Goal: Task Accomplishment & Management: Complete application form

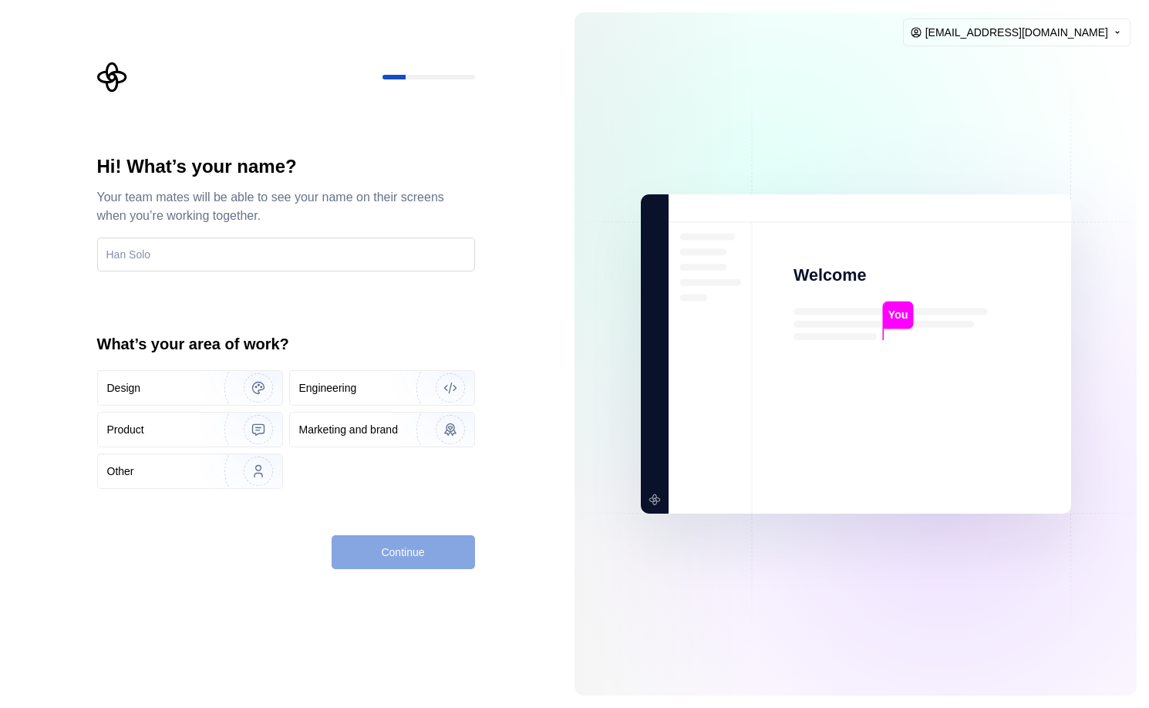
click at [232, 255] on input "text" at bounding box center [286, 254] width 378 height 34
type input "clover"
click at [163, 385] on div "Design" at bounding box center [155, 387] width 96 height 15
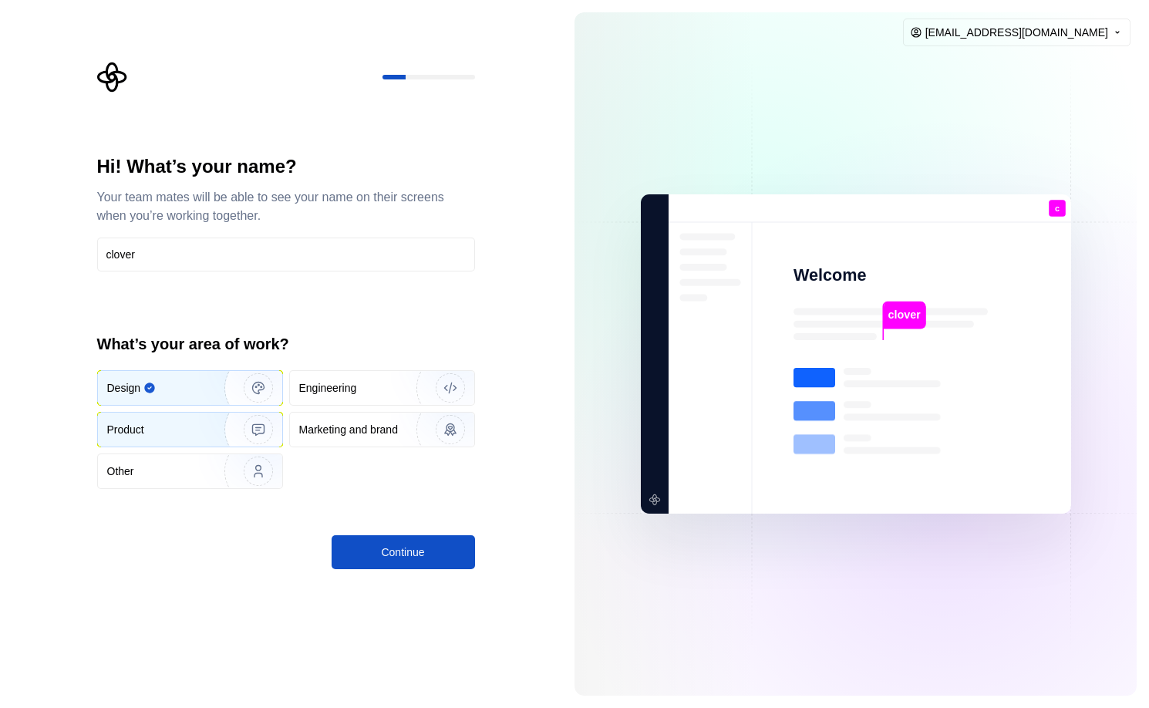
click at [162, 422] on div "Product" at bounding box center [156, 429] width 99 height 15
click at [168, 385] on div "Design" at bounding box center [155, 387] width 96 height 15
click at [405, 546] on span "Continue" at bounding box center [402, 551] width 43 height 15
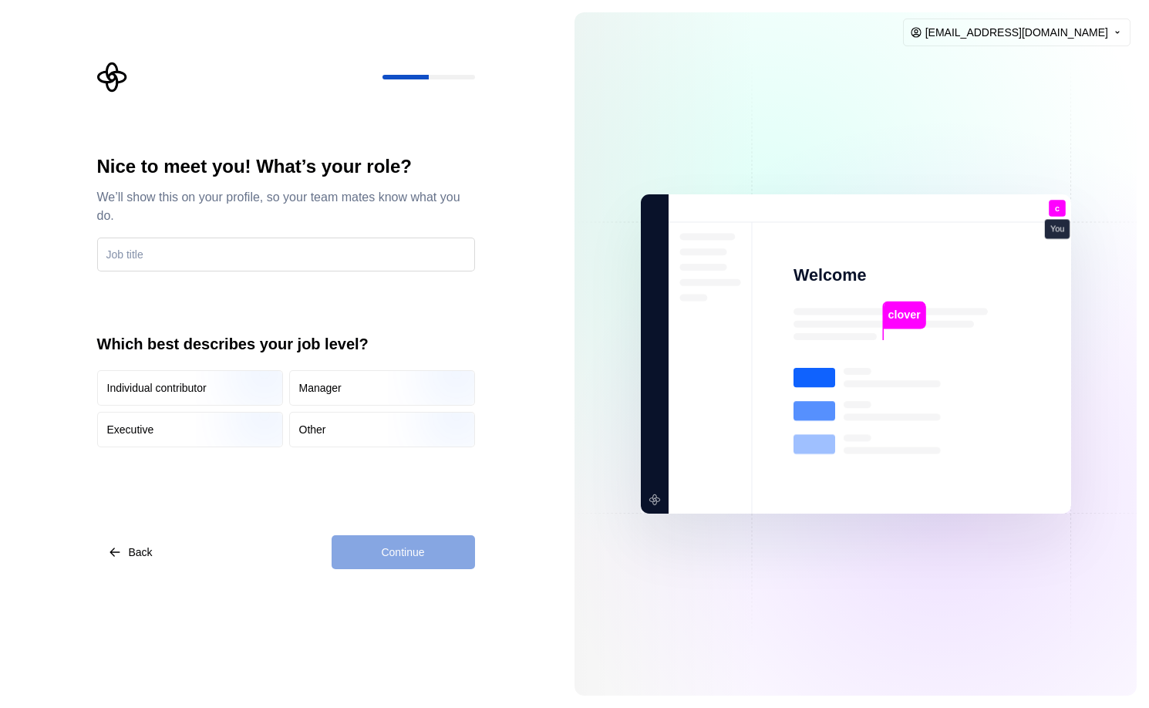
click at [213, 257] on input "text" at bounding box center [286, 254] width 378 height 34
type input "web designer"
click at [226, 389] on img "button" at bounding box center [245, 406] width 99 height 103
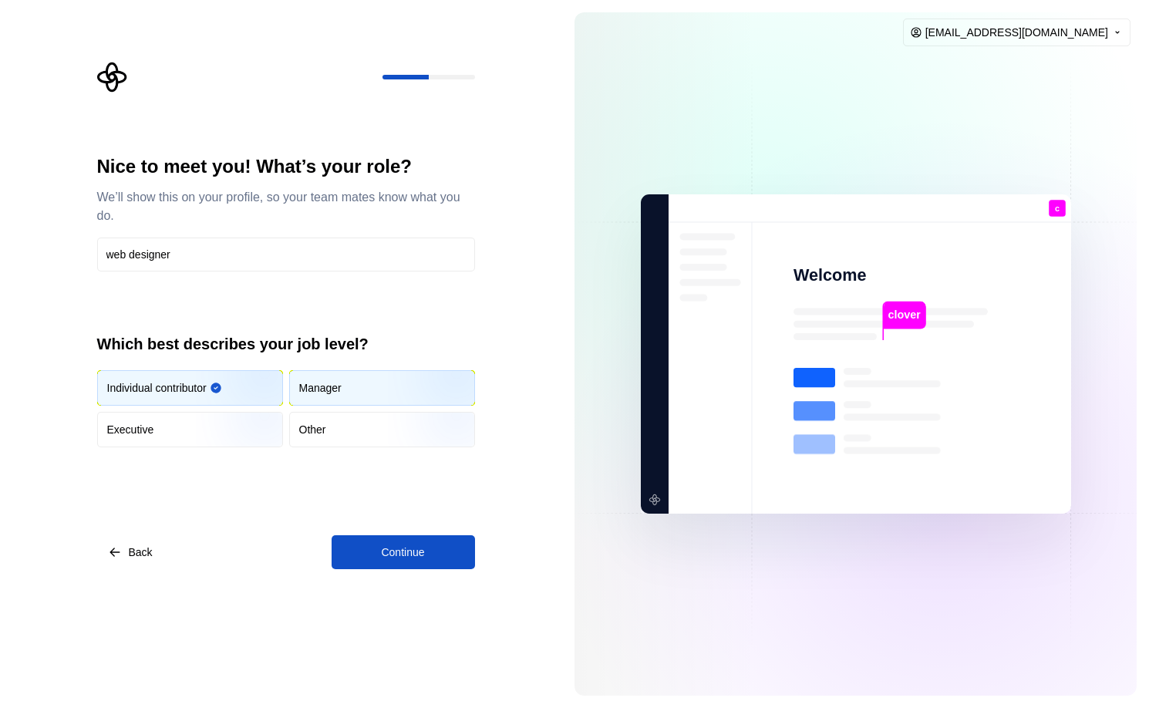
click at [340, 383] on div "Manager" at bounding box center [320, 387] width 42 height 15
click at [209, 382] on img "button" at bounding box center [245, 406] width 99 height 103
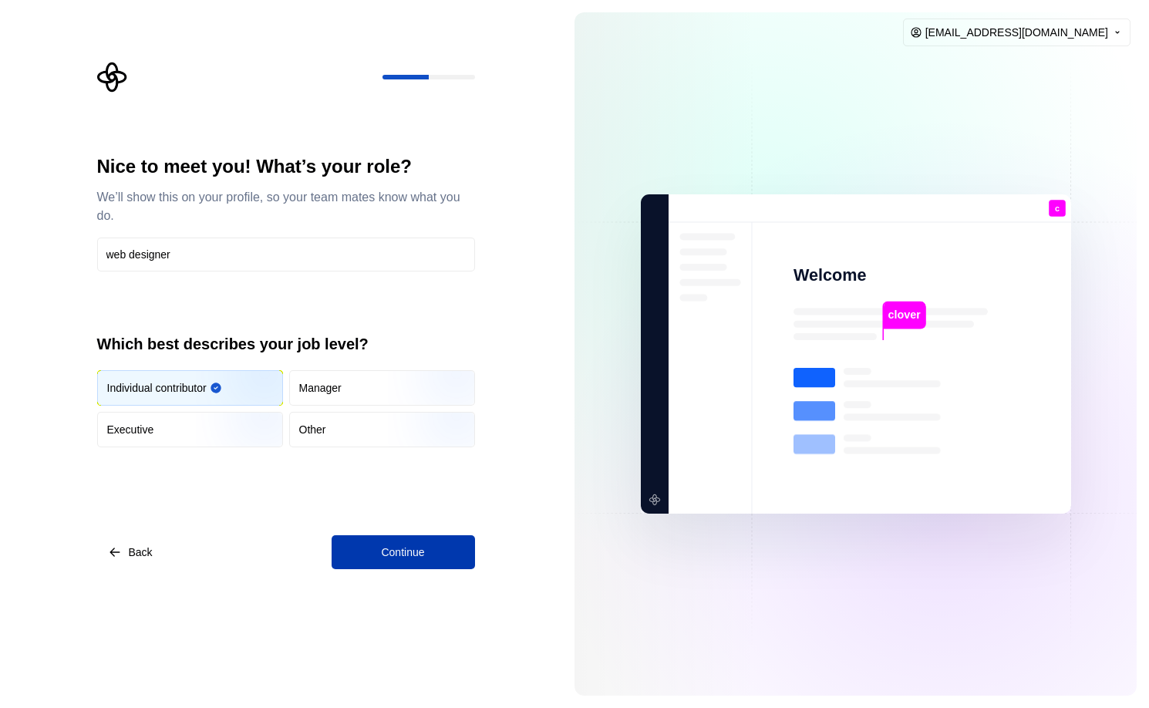
click at [395, 544] on span "Continue" at bounding box center [402, 551] width 43 height 15
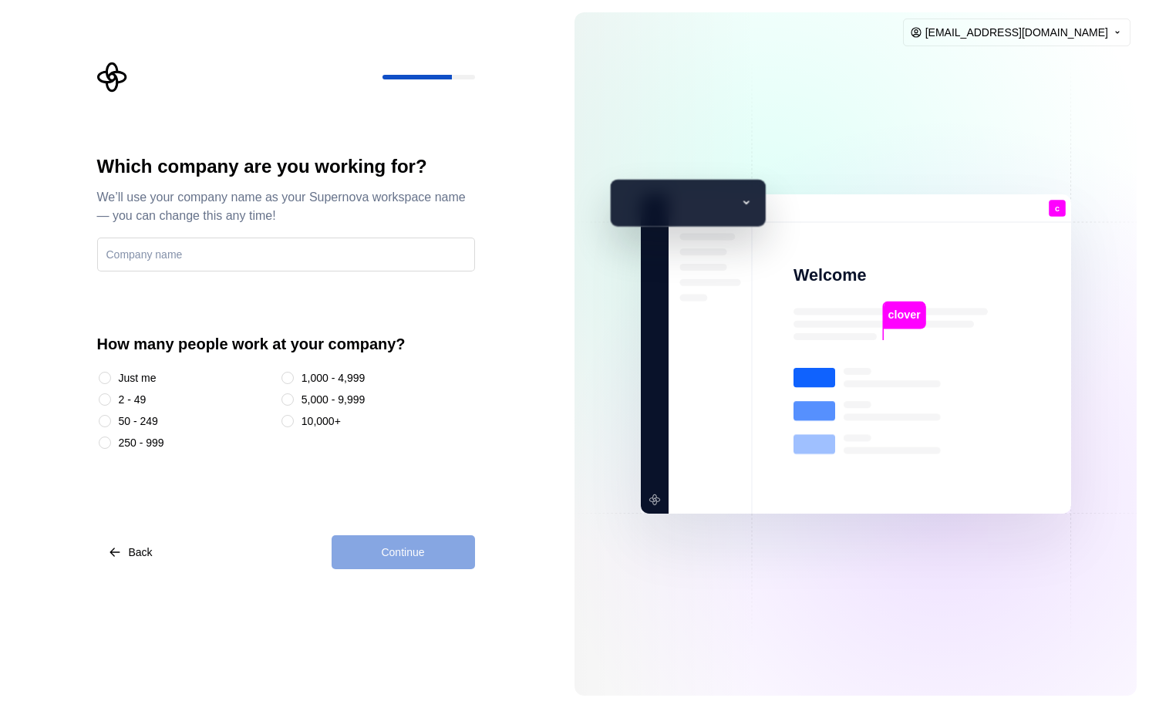
click at [188, 251] on input "text" at bounding box center [286, 254] width 378 height 34
type input "clover"
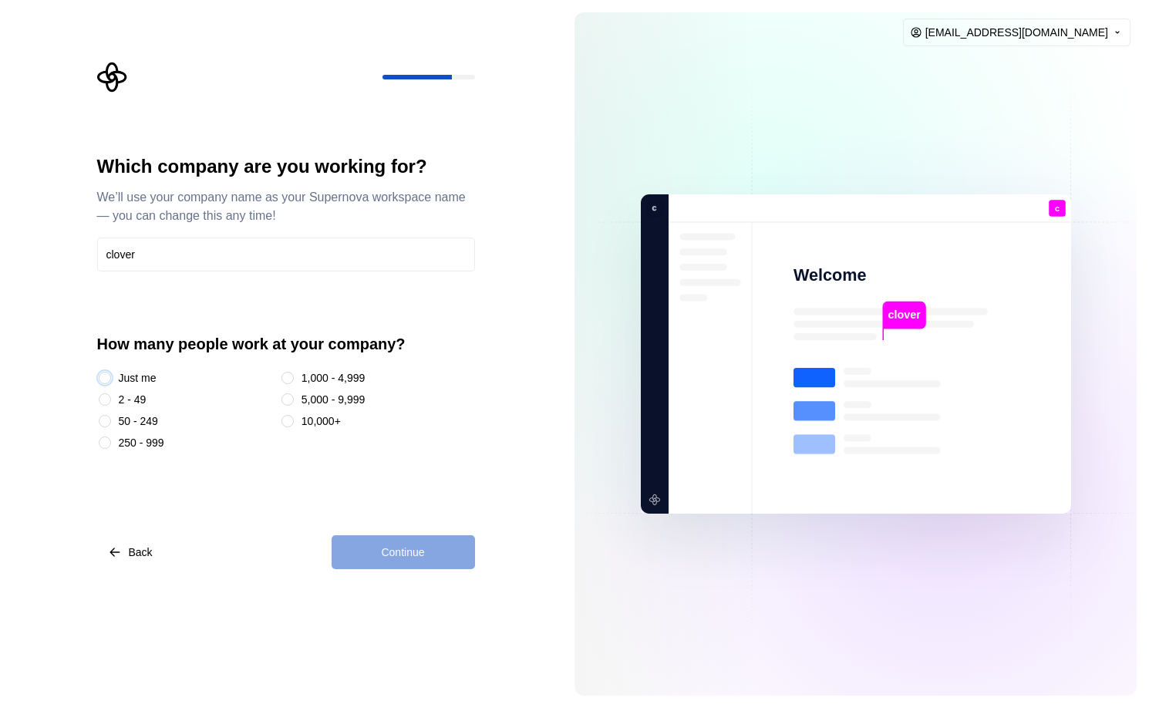
click at [109, 373] on button "Just me" at bounding box center [105, 378] width 12 height 12
click at [101, 398] on button "2 - 49" at bounding box center [105, 399] width 12 height 12
click at [402, 553] on span "Continue" at bounding box center [402, 551] width 43 height 15
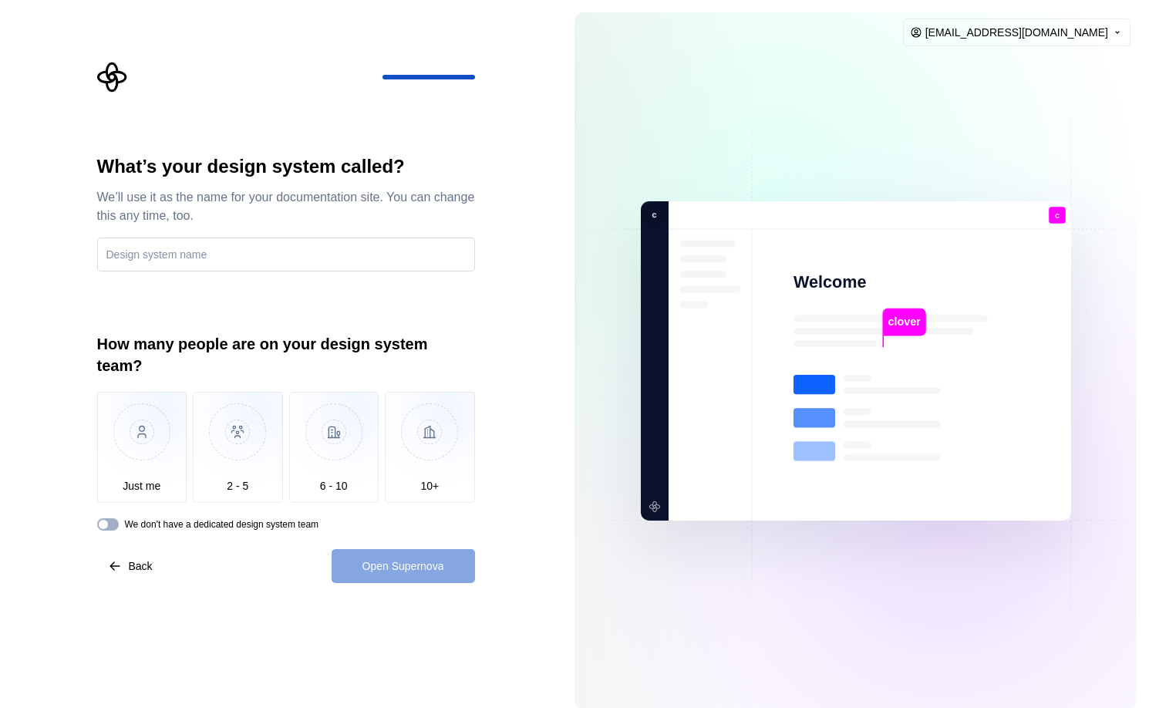
click at [248, 257] on input "text" at bounding box center [286, 254] width 378 height 34
type input "c"
type input "testing"
click at [249, 492] on img "button" at bounding box center [238, 443] width 90 height 103
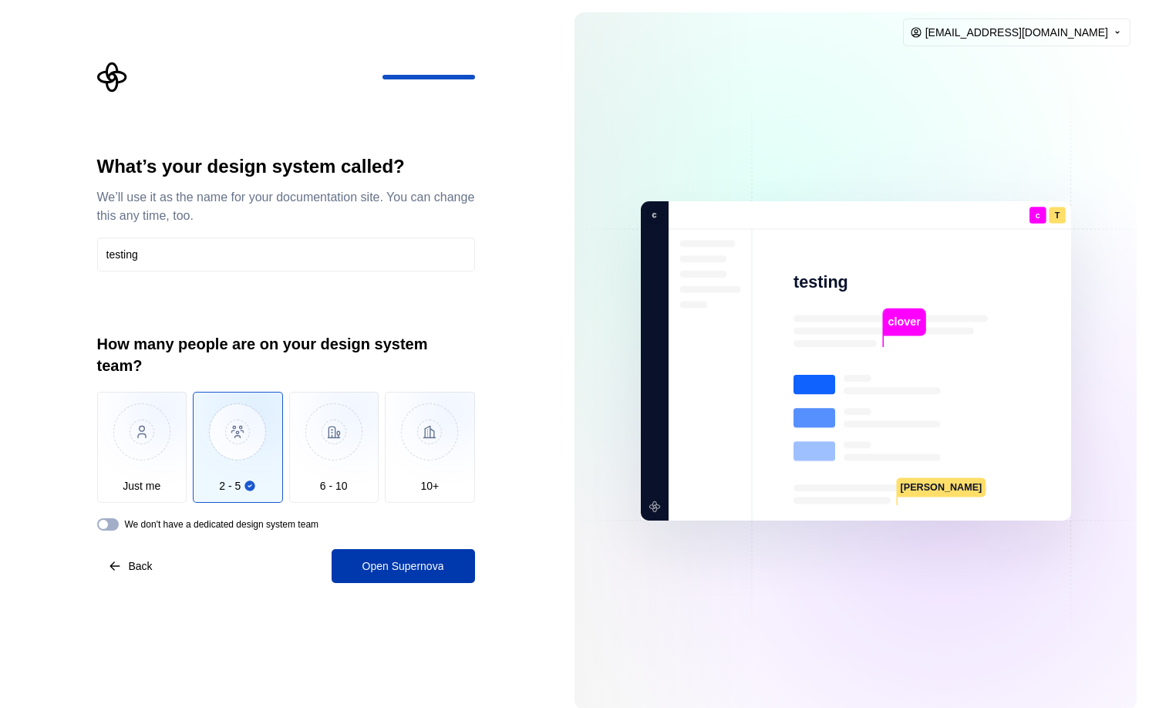
click at [441, 567] on span "Open Supernova" at bounding box center [403, 565] width 82 height 15
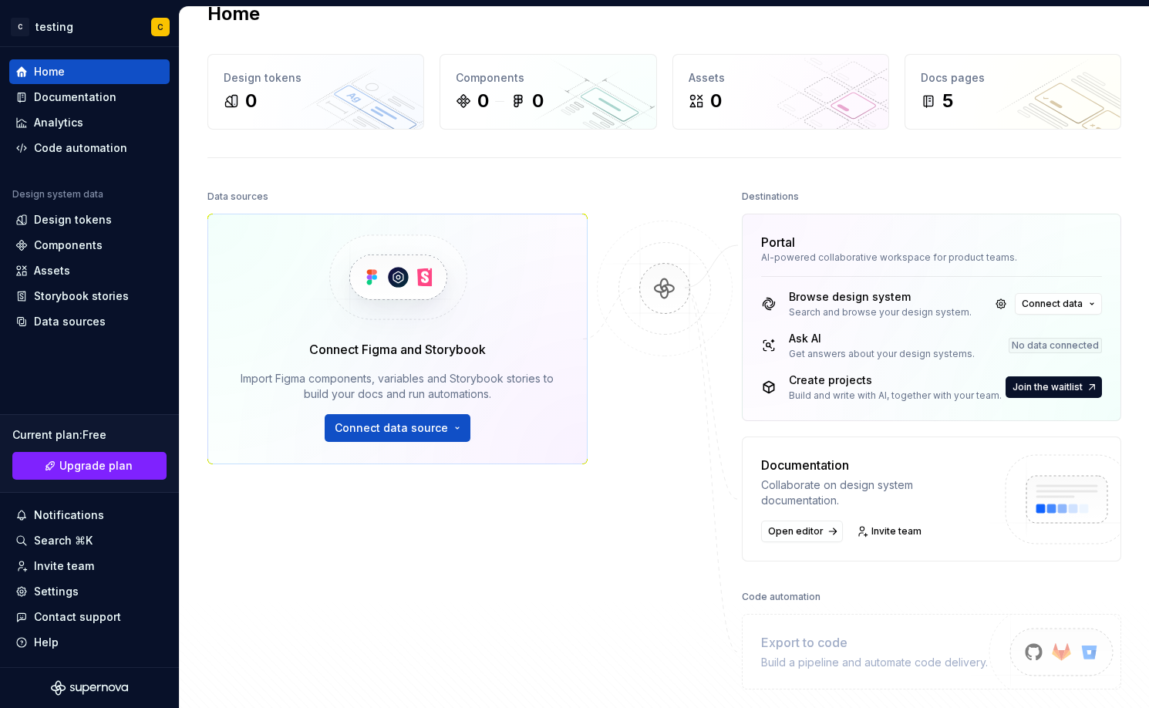
scroll to position [23, 0]
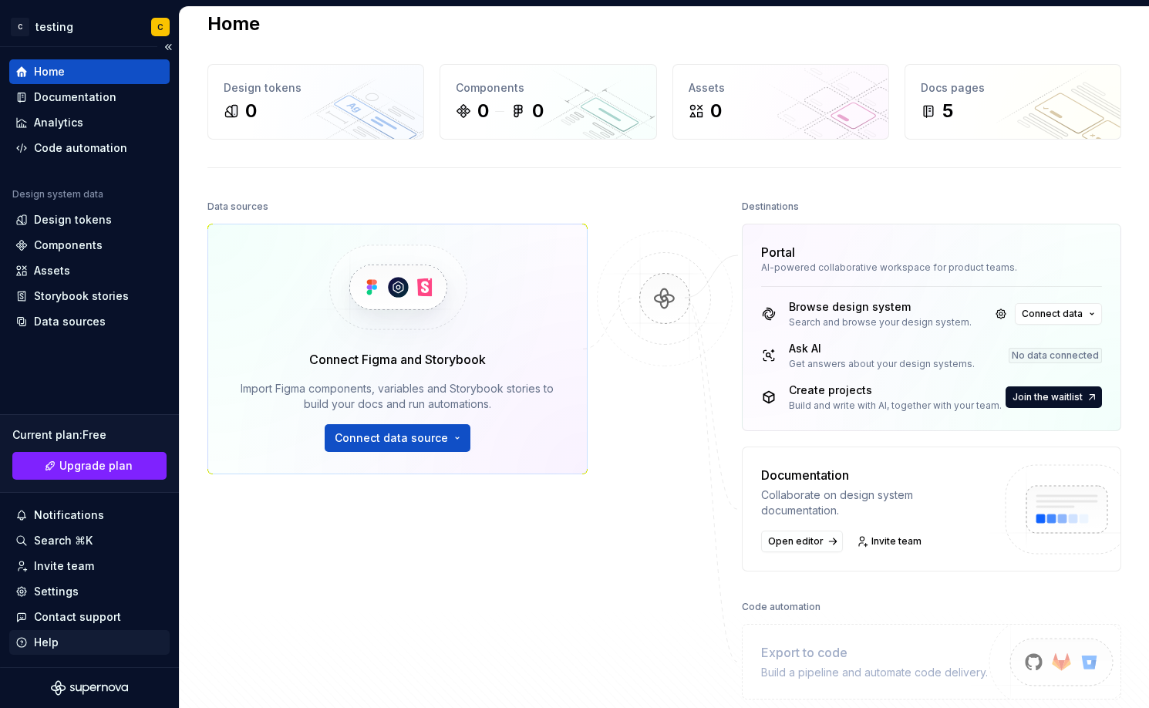
click at [65, 639] on div "Help" at bounding box center [89, 641] width 148 height 15
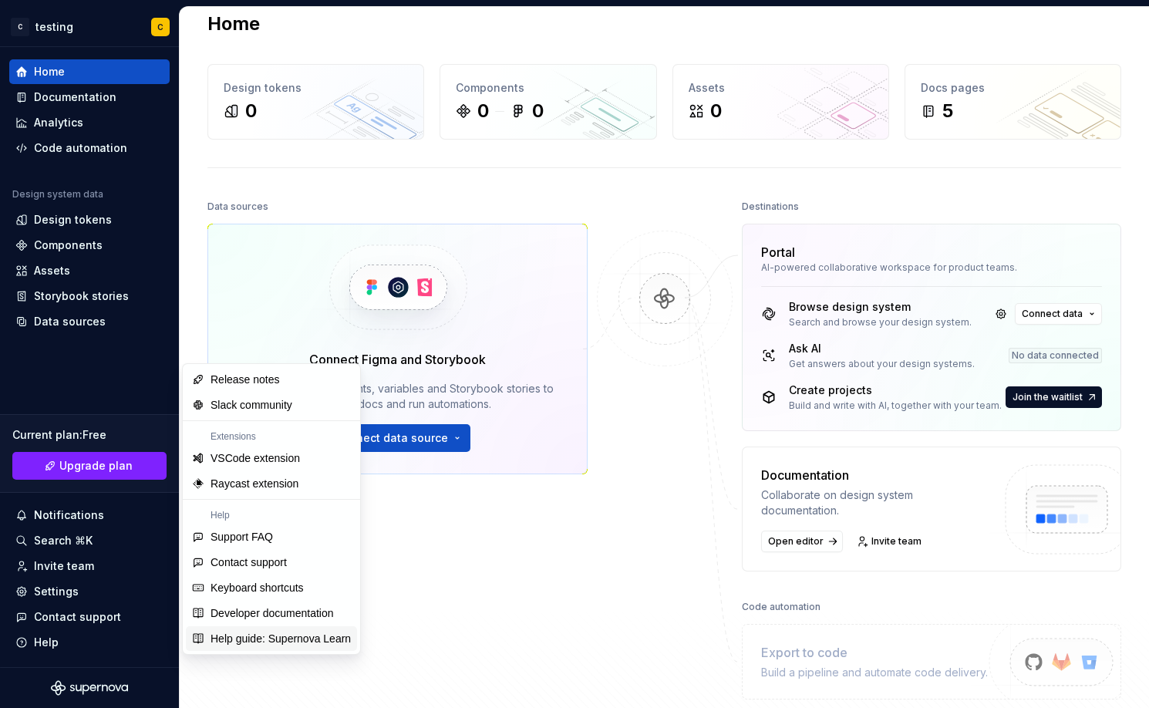
click at [305, 638] on div "Help guide: Supernova Learn" at bounding box center [280, 638] width 140 height 15
